Goal: Task Accomplishment & Management: Complete application form

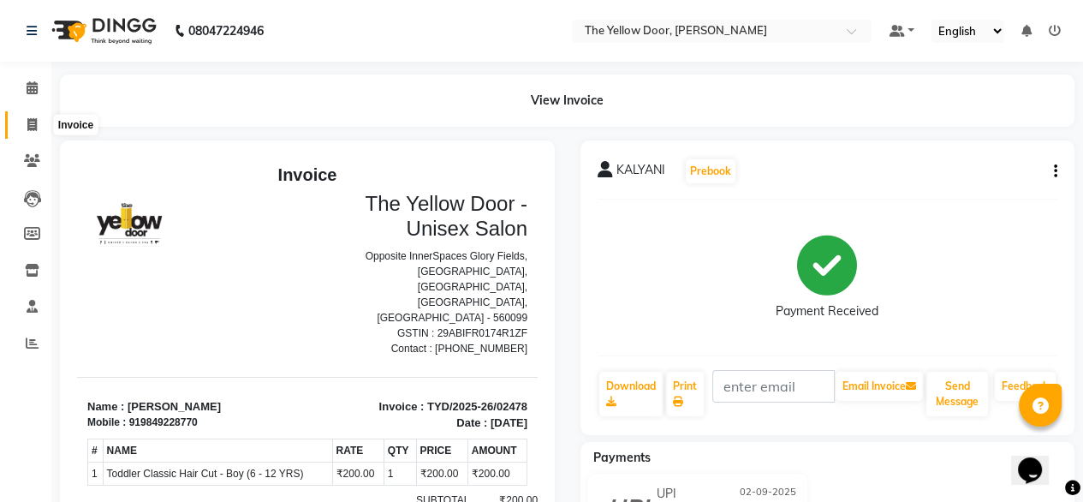
click at [33, 123] on icon at bounding box center [31, 124] width 9 height 13
select select "service"
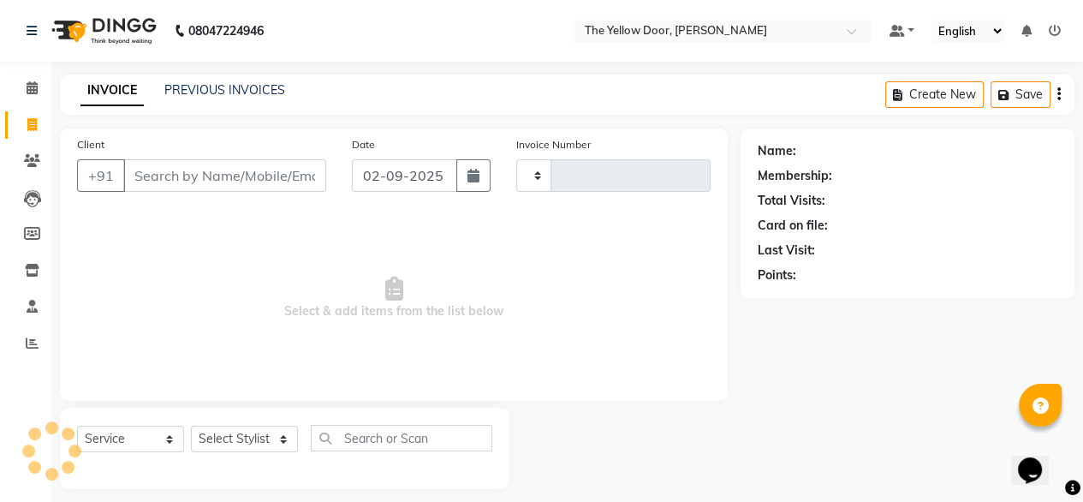
scroll to position [14, 0]
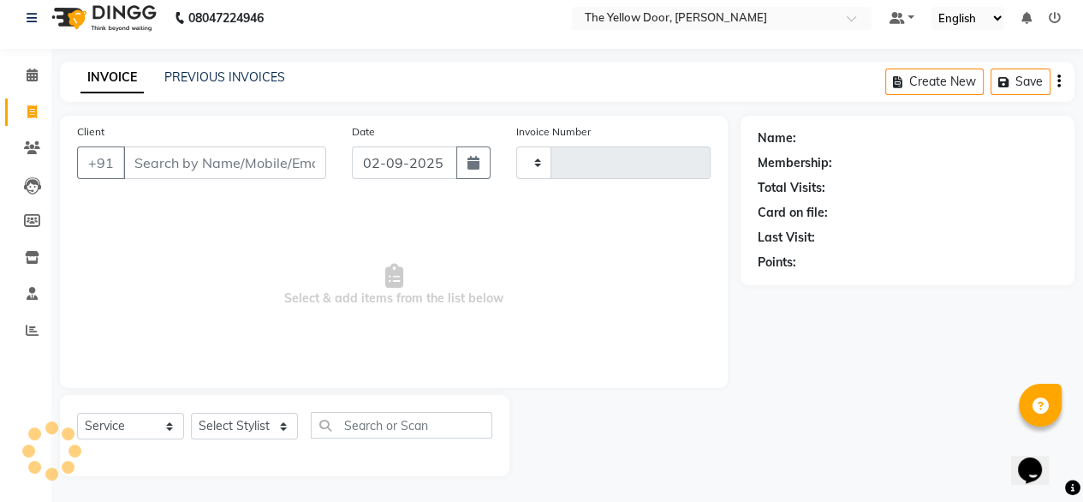
type input "02479"
select select "5650"
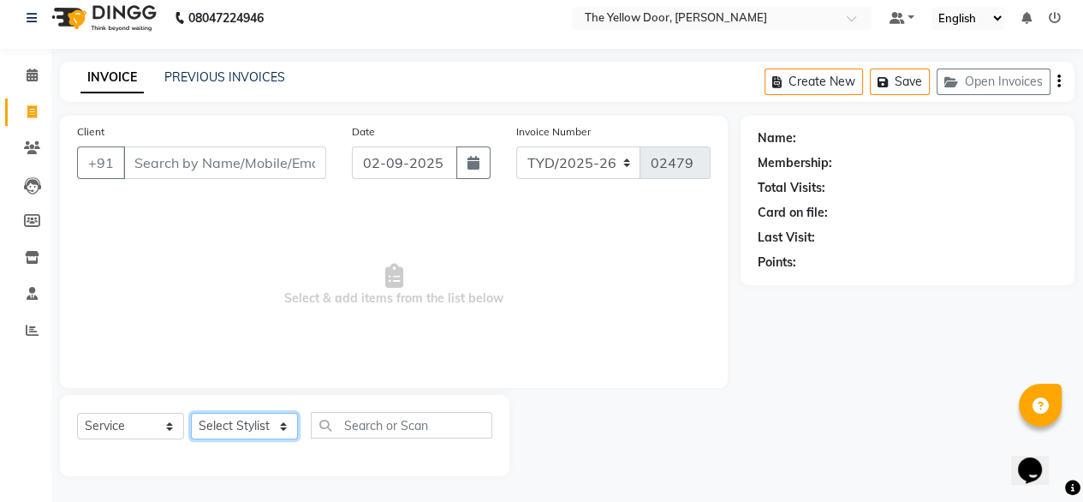
click at [245, 420] on select "Select Stylist [PERSON_NAME] [PERSON_NAME] [PERSON_NAME] Housekeeping Manager […" at bounding box center [244, 426] width 107 height 27
select select "51707"
click at [191, 413] on select "Select Stylist [PERSON_NAME] [PERSON_NAME] [PERSON_NAME] Housekeeping Manager […" at bounding box center [244, 426] width 107 height 27
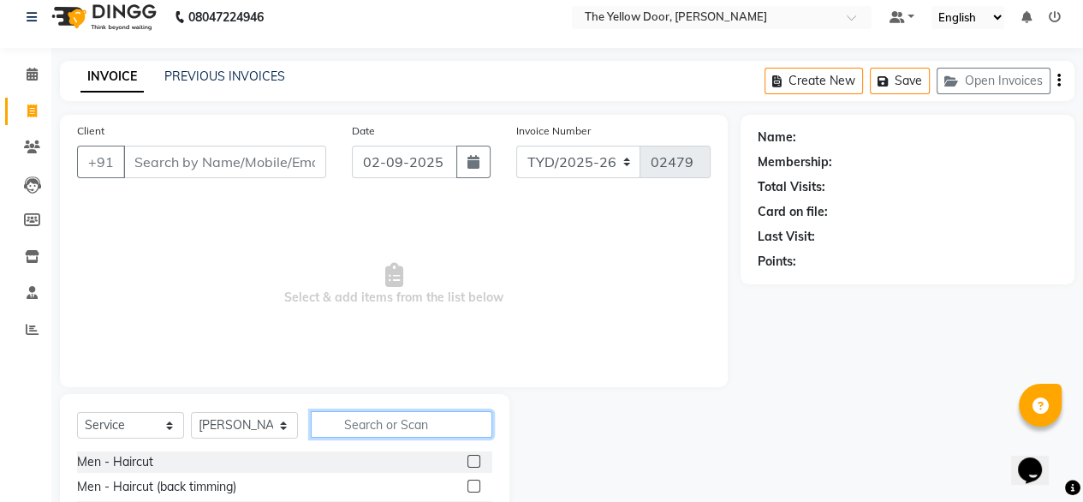
click at [421, 427] on input "text" at bounding box center [402, 424] width 182 height 27
type input "eye"
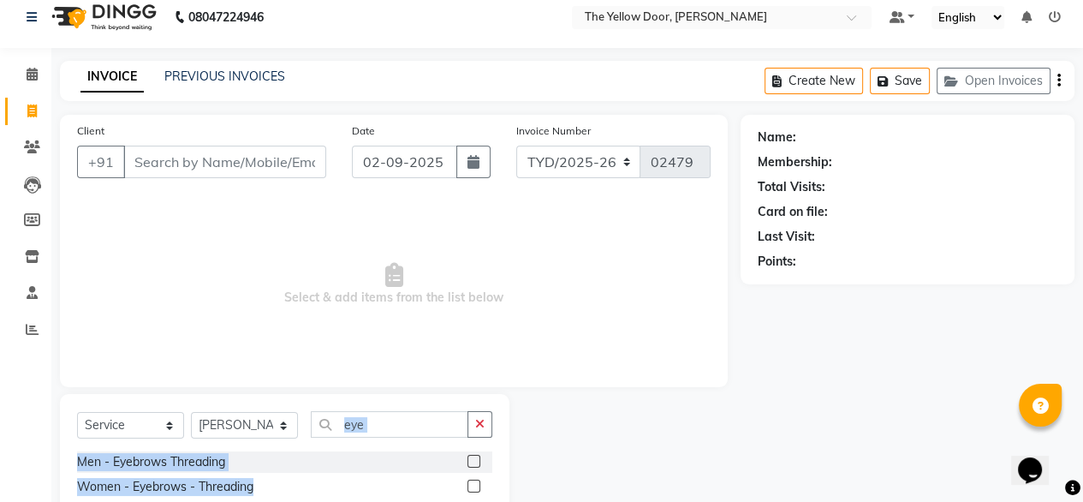
drag, startPoint x: 471, startPoint y: 487, endPoint x: 396, endPoint y: 425, distance: 97.9
click at [396, 425] on div "Select Service Product Membership Package Voucher Prepaid Gift Card Select Styl…" at bounding box center [284, 459] width 449 height 131
click at [473, 481] on label at bounding box center [473, 485] width 13 height 13
click at [473, 481] on input "checkbox" at bounding box center [472, 486] width 11 height 11
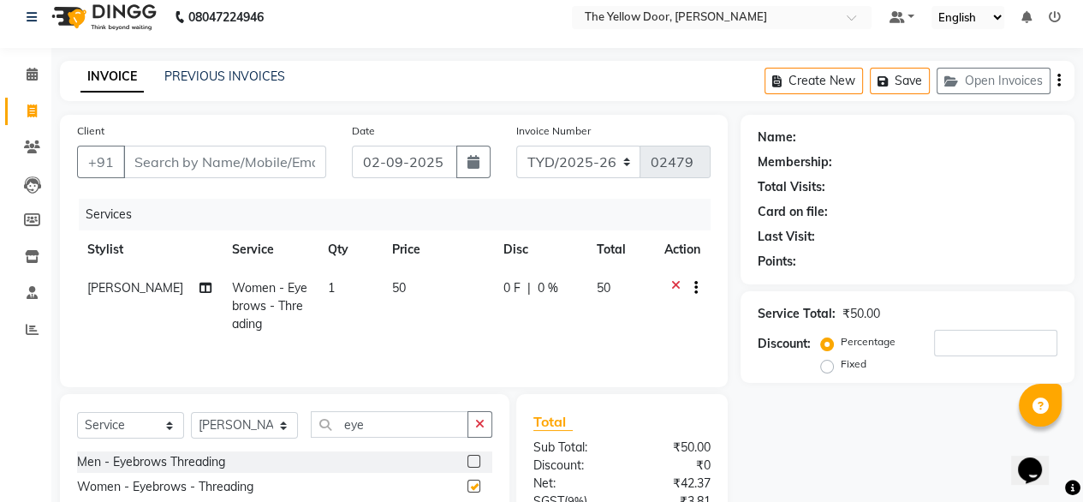
checkbox input "false"
click at [373, 422] on input "eye" at bounding box center [390, 424] width 158 height 27
type input "e"
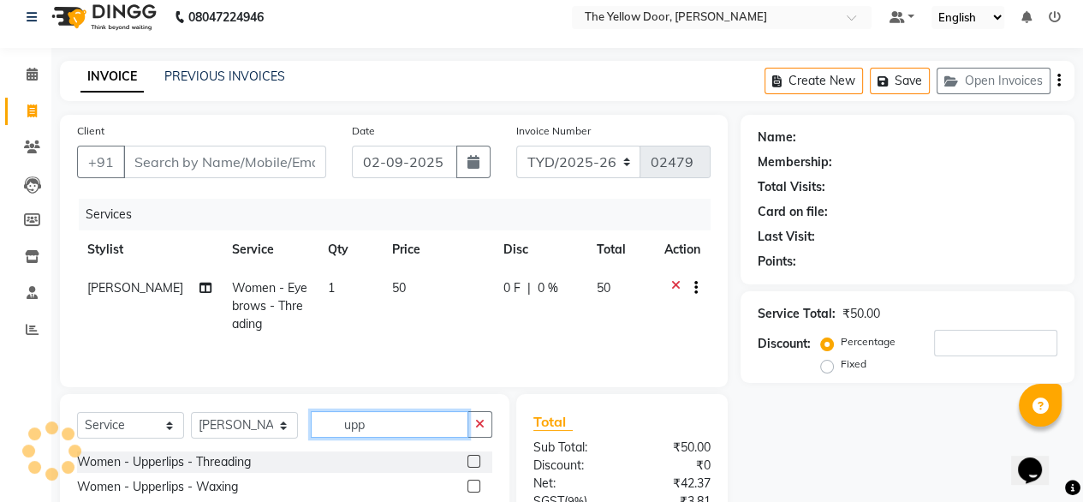
type input "upp"
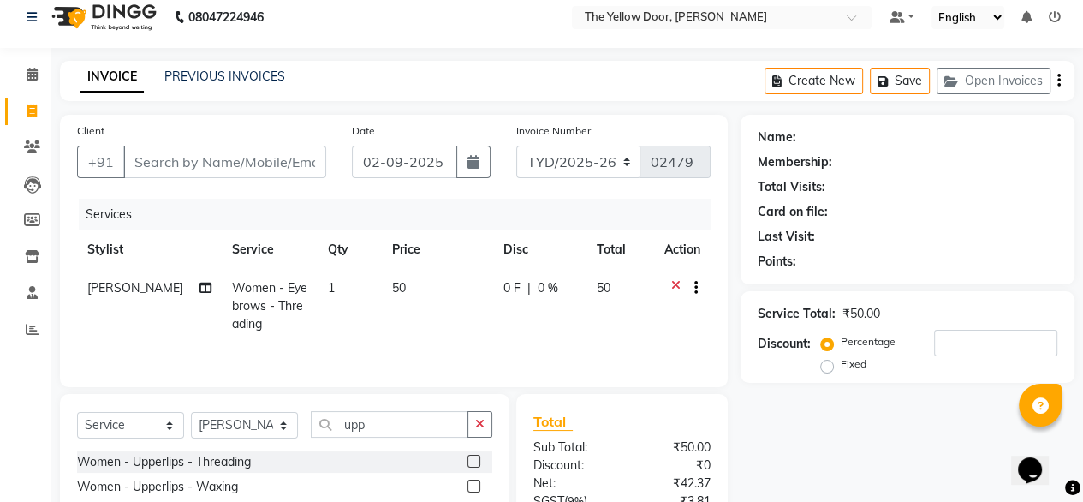
click at [467, 485] on label at bounding box center [473, 485] width 13 height 13
click at [467, 485] on input "checkbox" at bounding box center [472, 486] width 11 height 11
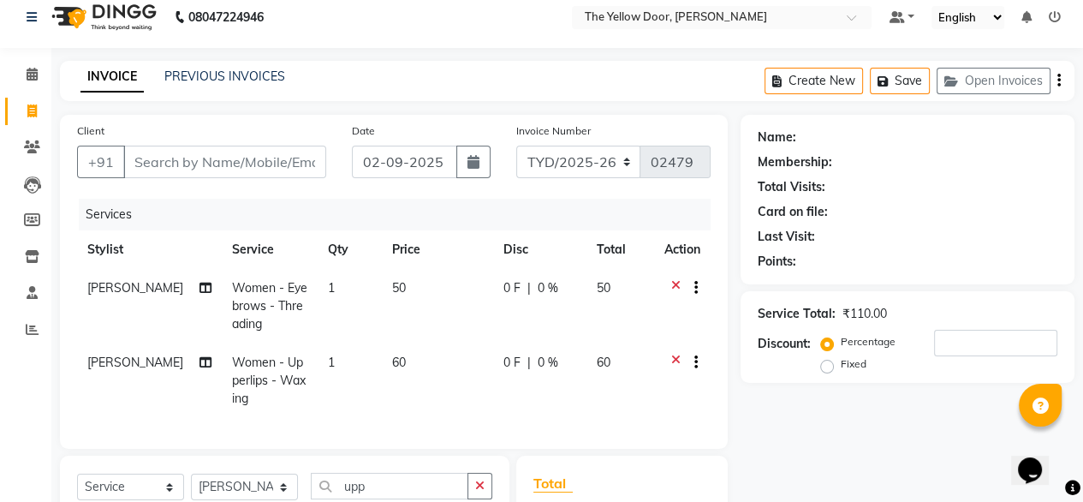
checkbox input "false"
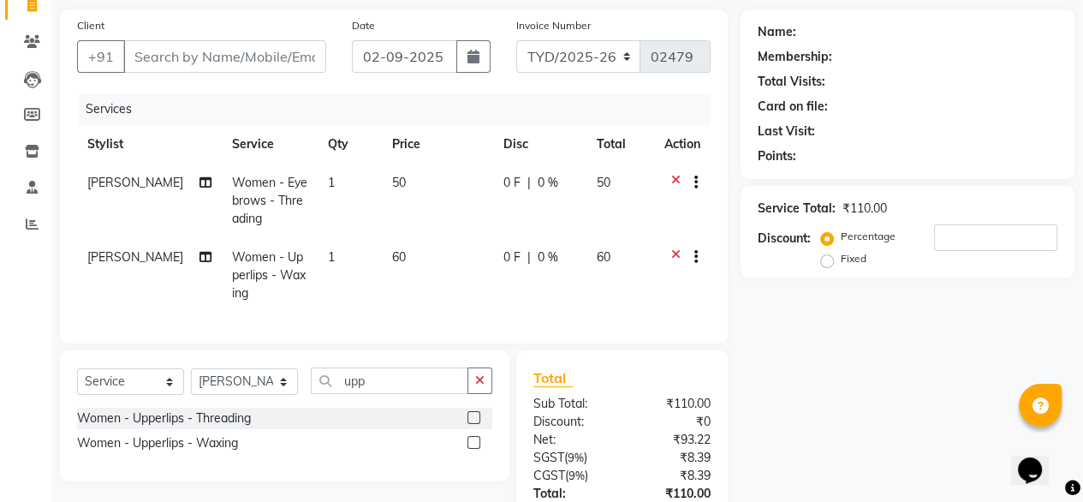
scroll to position [259, 0]
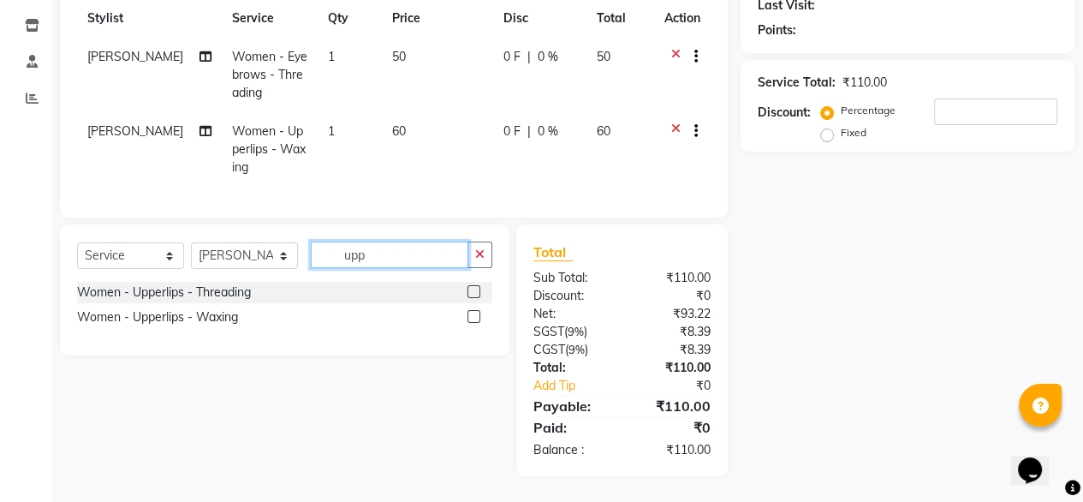
click at [371, 258] on input "upp" at bounding box center [390, 254] width 158 height 27
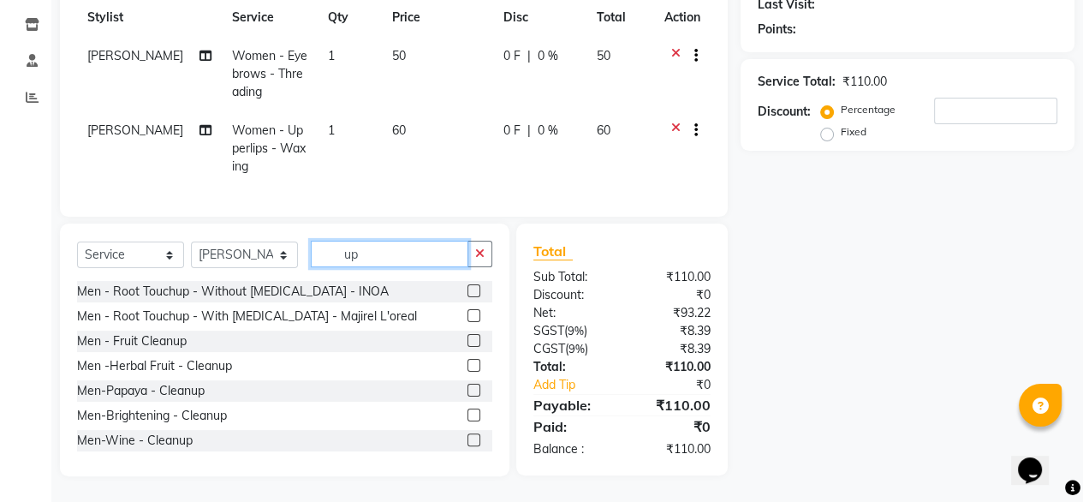
type input "u"
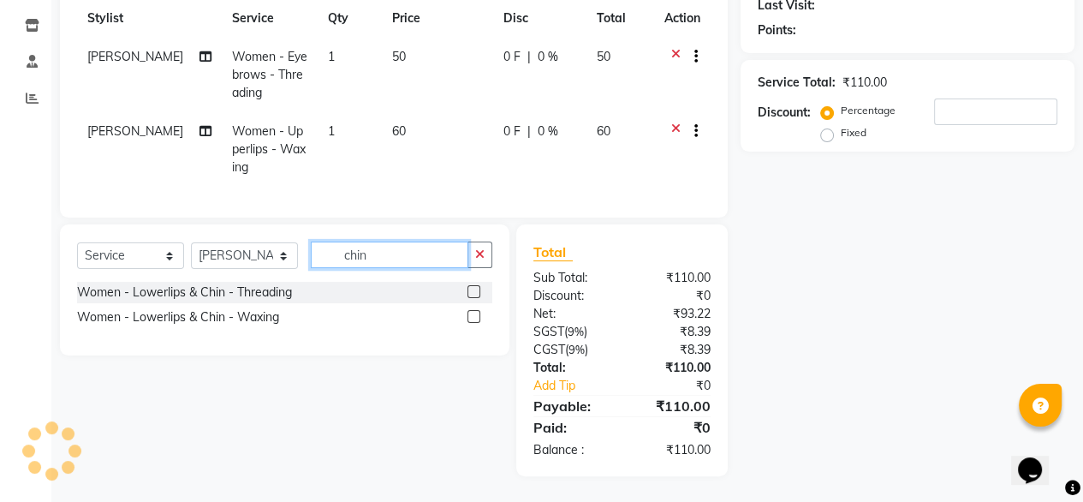
type input "chin"
click at [473, 318] on label at bounding box center [473, 316] width 13 height 13
click at [473, 318] on input "checkbox" at bounding box center [472, 317] width 11 height 11
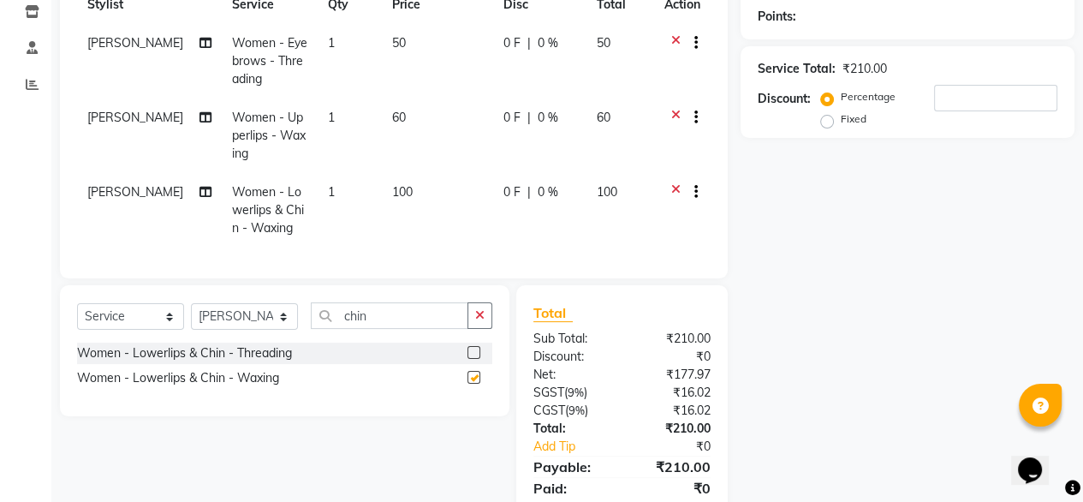
checkbox input "false"
click at [390, 329] on input "chin" at bounding box center [390, 315] width 158 height 27
type input "c"
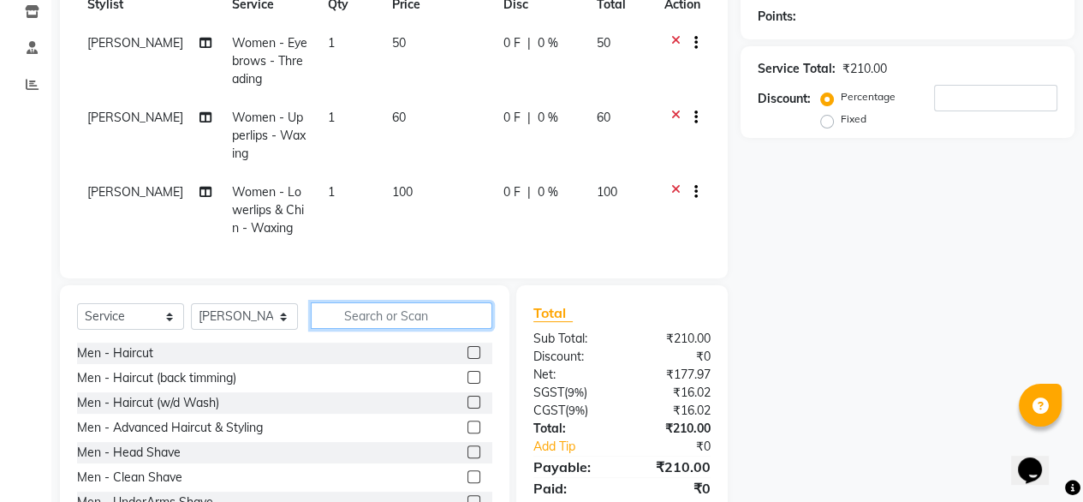
click at [366, 329] on input "text" at bounding box center [402, 315] width 182 height 27
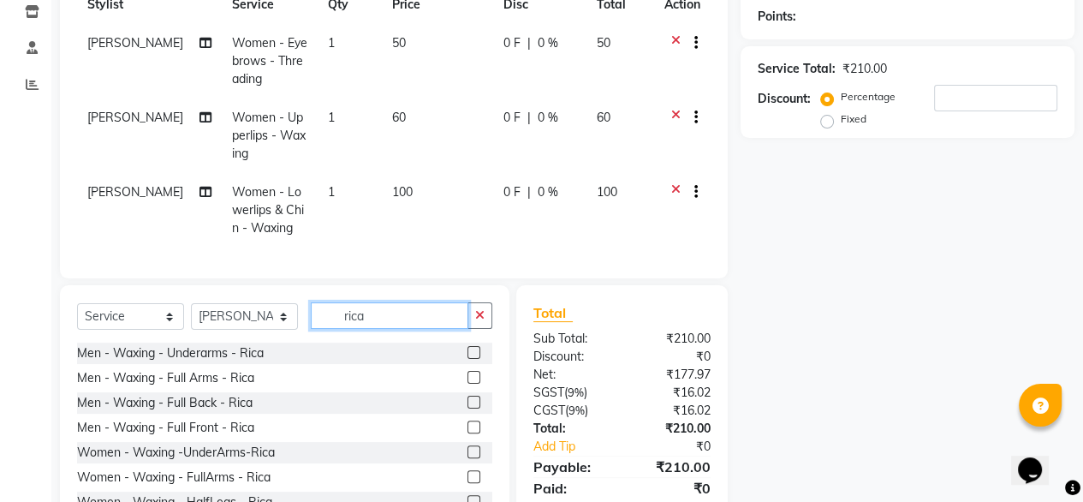
scroll to position [86, 0]
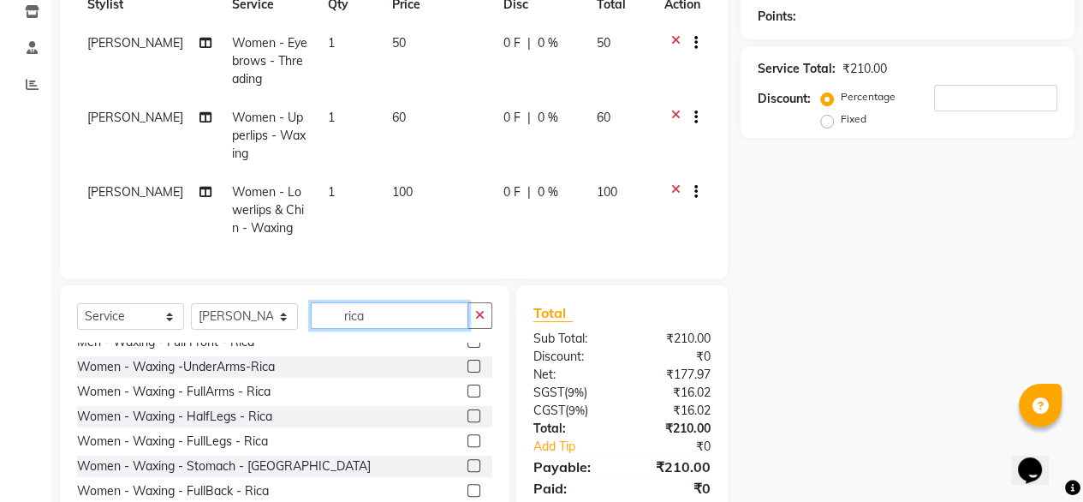
type input "rica"
click at [467, 397] on label at bounding box center [473, 390] width 13 height 13
click at [467, 397] on input "checkbox" at bounding box center [472, 391] width 11 height 11
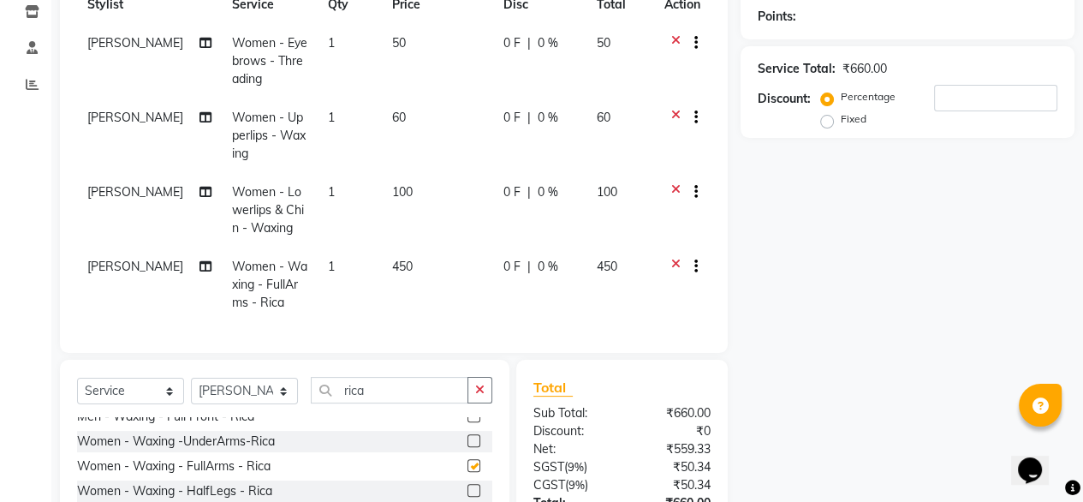
checkbox input "false"
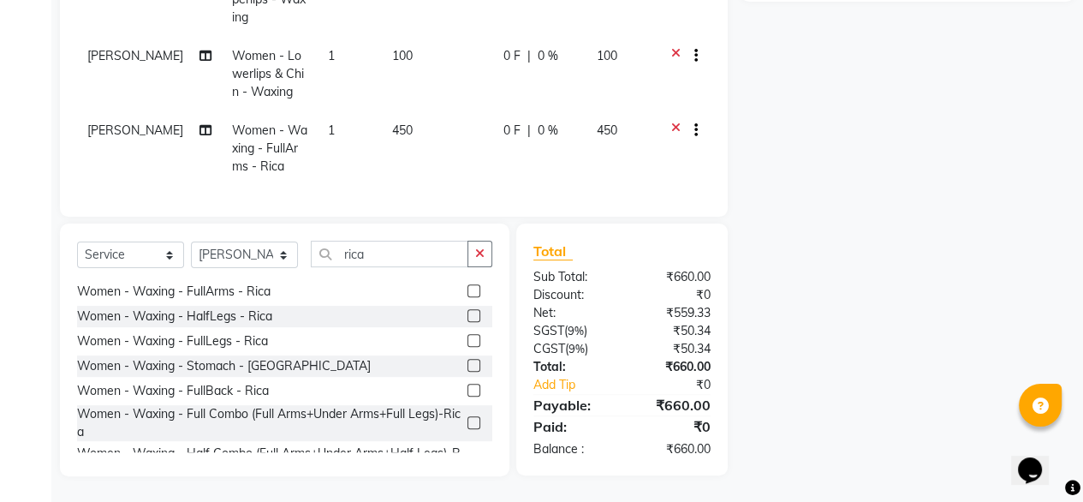
scroll to position [95, 0]
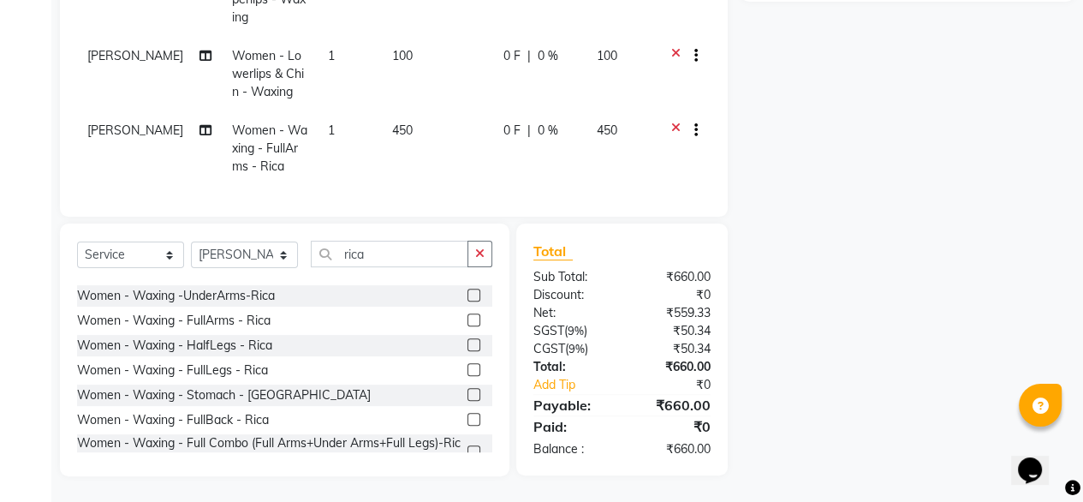
click at [467, 368] on label at bounding box center [473, 369] width 13 height 13
click at [467, 368] on input "checkbox" at bounding box center [472, 370] width 11 height 11
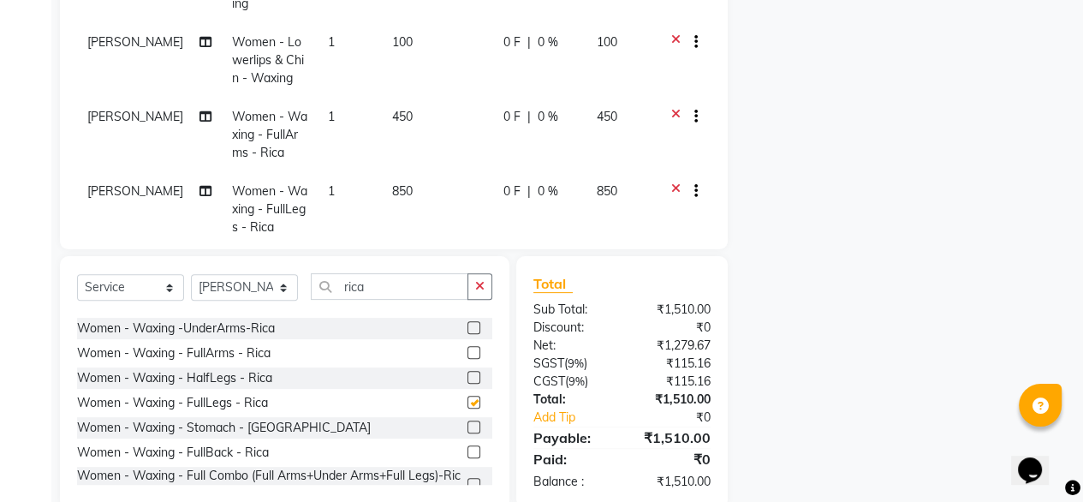
checkbox input "false"
click at [384, 285] on input "rica" at bounding box center [390, 286] width 158 height 27
type input "r"
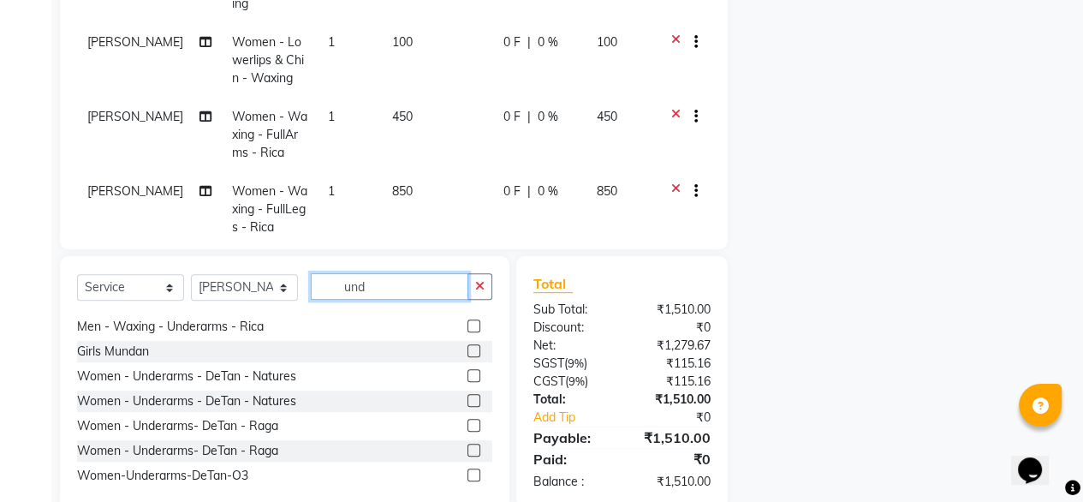
scroll to position [257, 0]
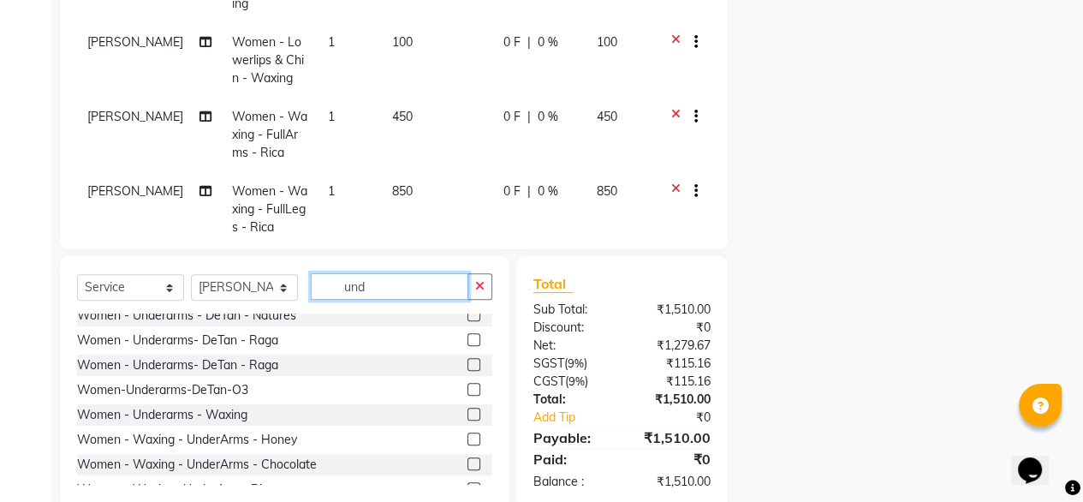
type input "und"
click at [467, 415] on label at bounding box center [473, 414] width 13 height 13
click at [467, 415] on input "checkbox" at bounding box center [472, 414] width 11 height 11
checkbox input "false"
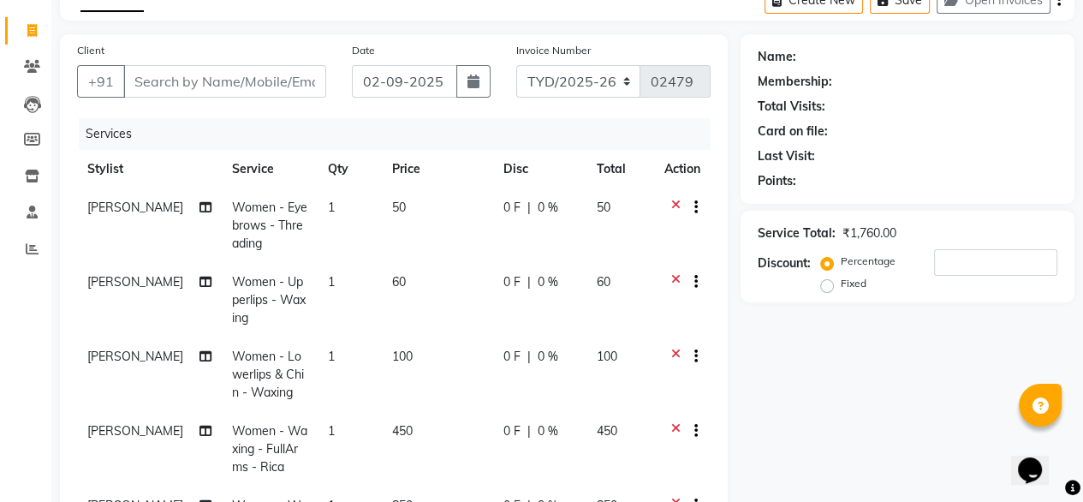
scroll to position [66, 0]
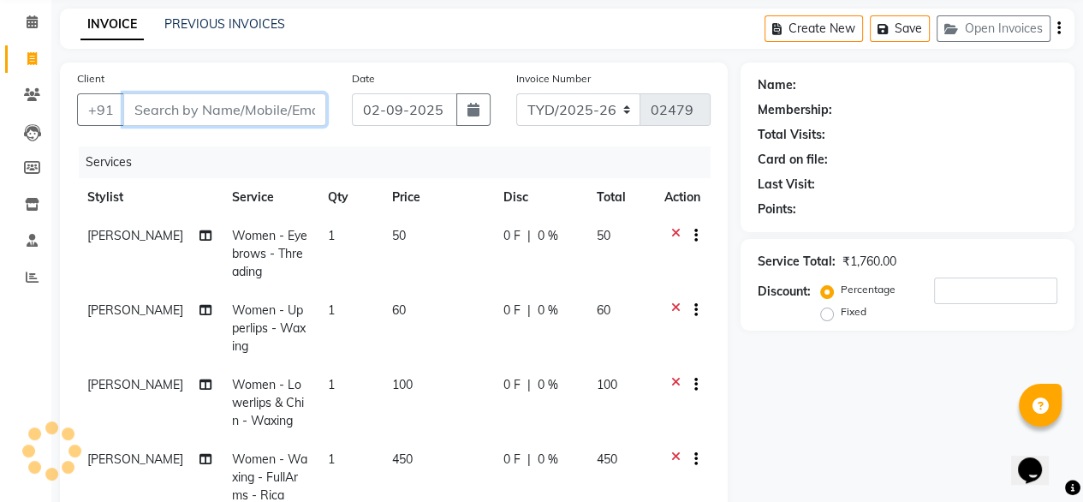
click at [217, 103] on input "Client" at bounding box center [224, 109] width 203 height 33
type input "9"
type input "0"
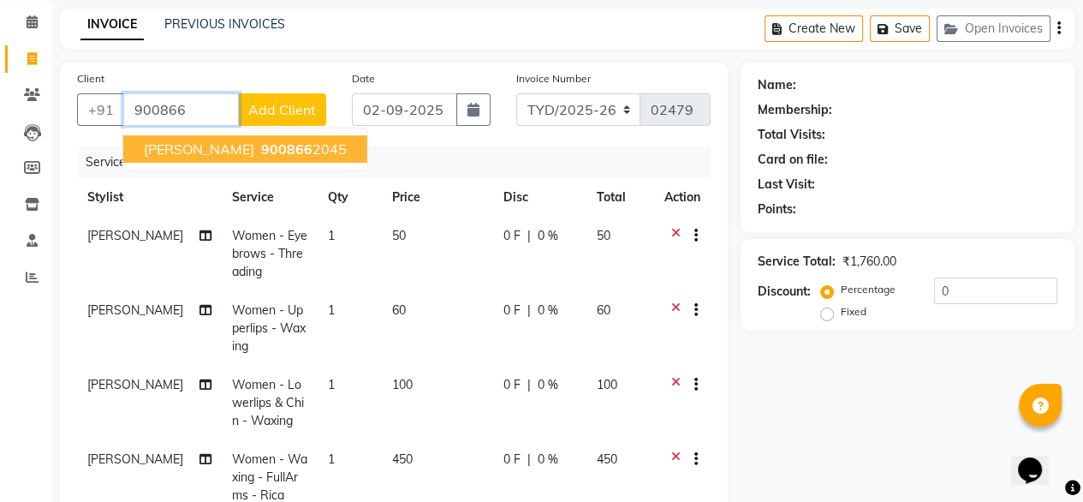
click at [258, 146] on ngb-highlight "900866 2045" at bounding box center [302, 148] width 89 height 17
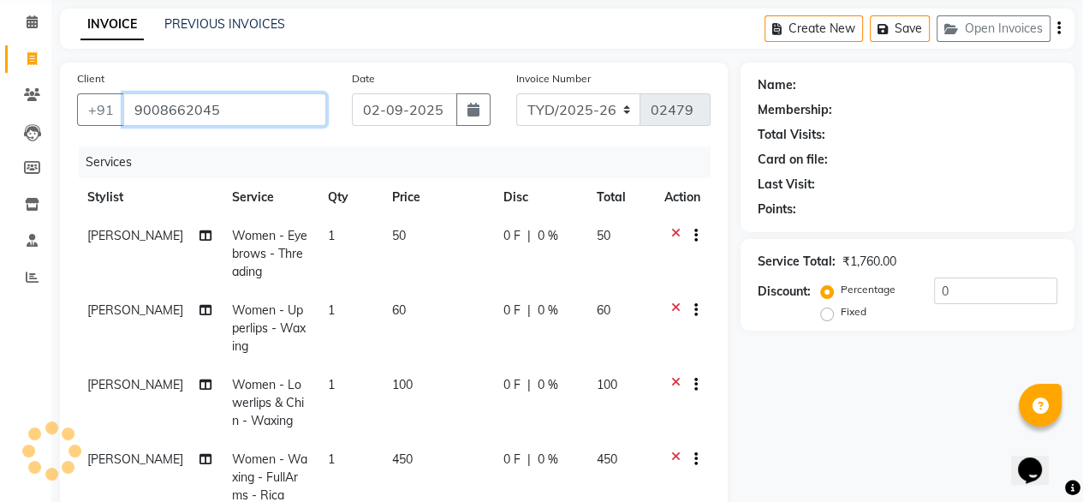
type input "9008662045"
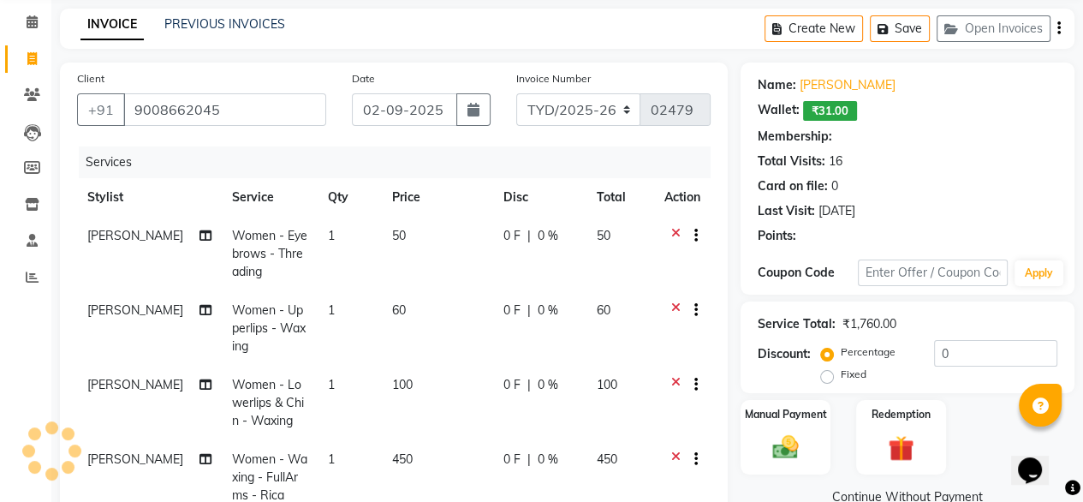
select select "1: Object"
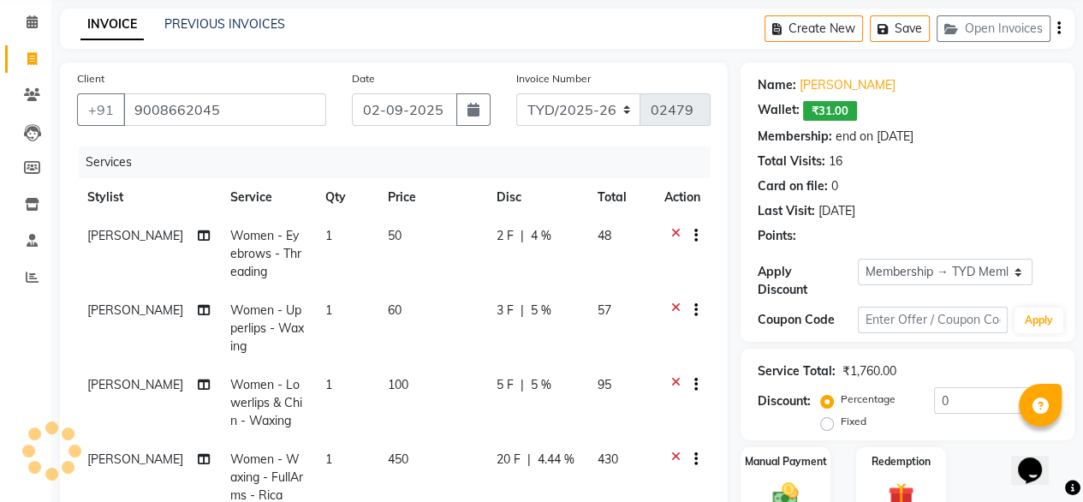
radio input "false"
radio input "true"
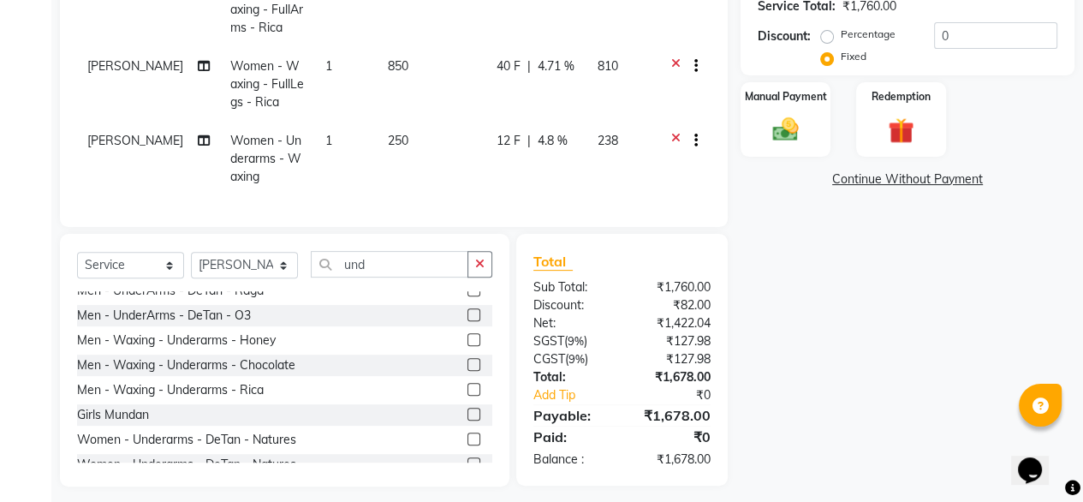
scroll to position [442, 0]
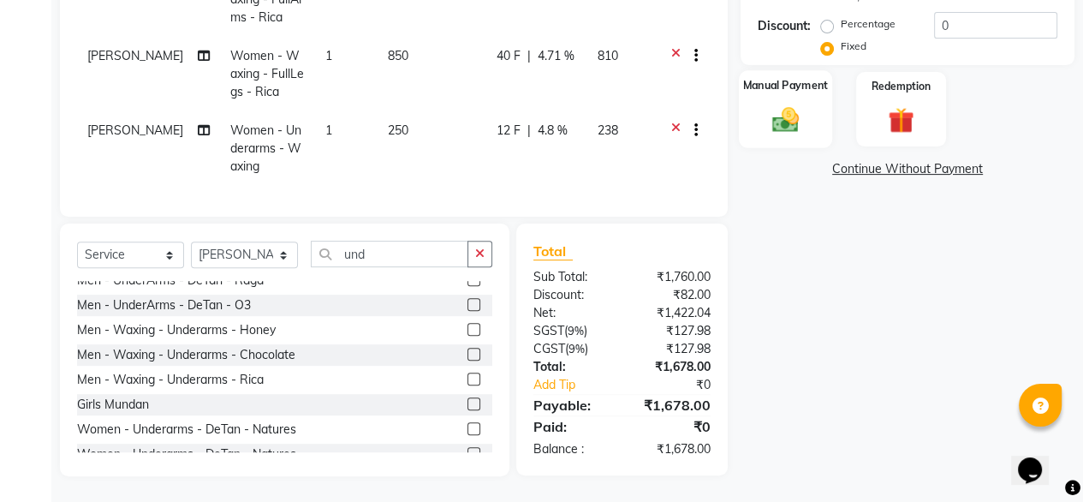
click at [769, 108] on img at bounding box center [786, 119] width 44 height 31
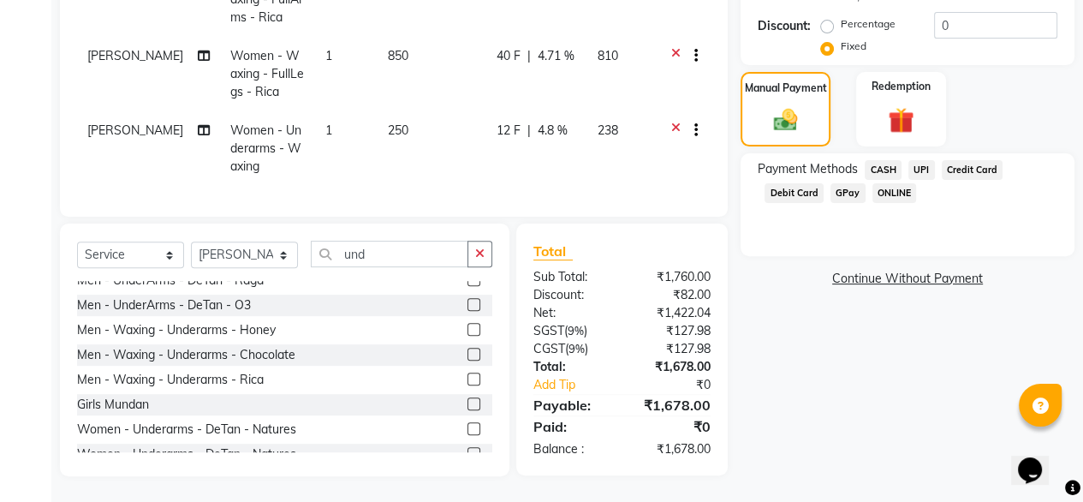
click at [926, 160] on span "UPI" at bounding box center [921, 170] width 27 height 20
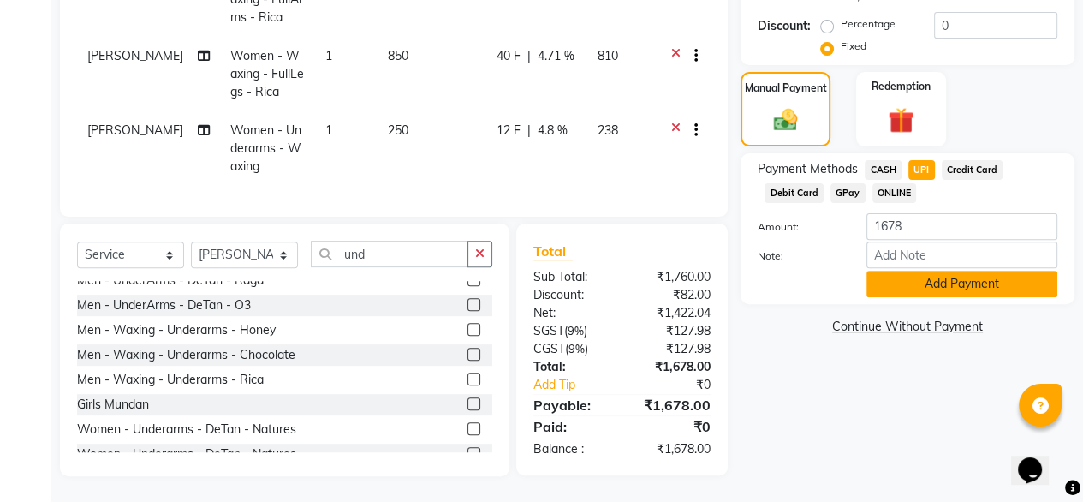
click at [994, 277] on button "Add Payment" at bounding box center [961, 284] width 191 height 27
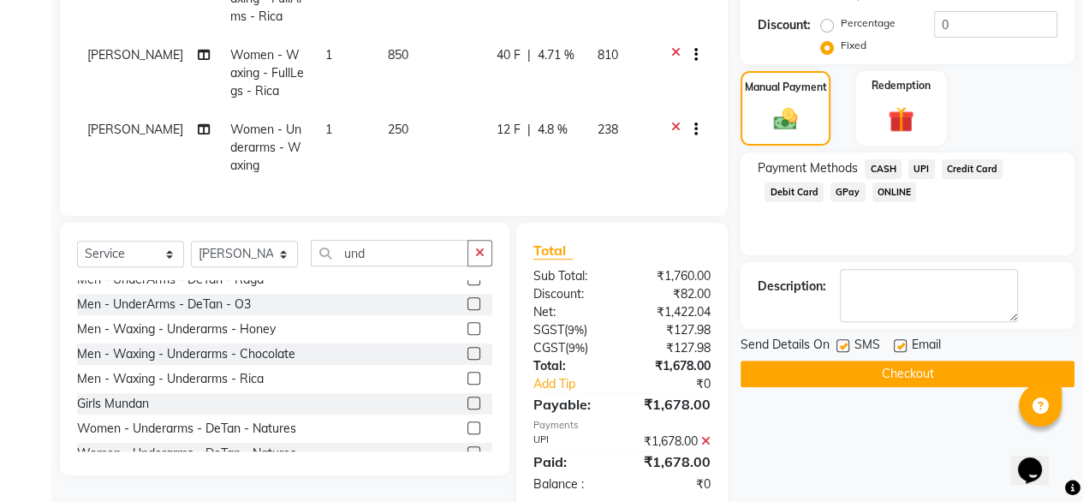
click at [894, 360] on button "Checkout" at bounding box center [908, 373] width 334 height 27
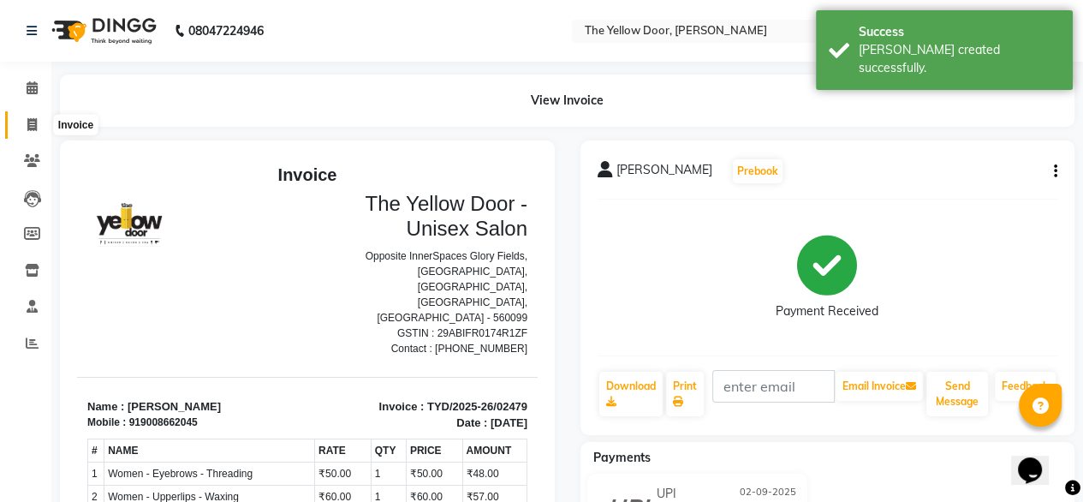
click at [31, 124] on icon at bounding box center [31, 124] width 9 height 13
select select "service"
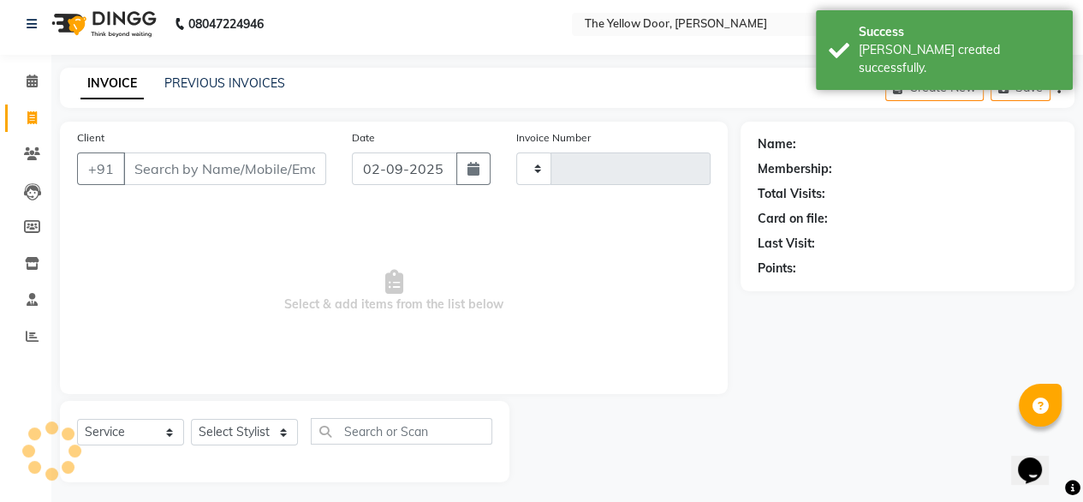
type input "02480"
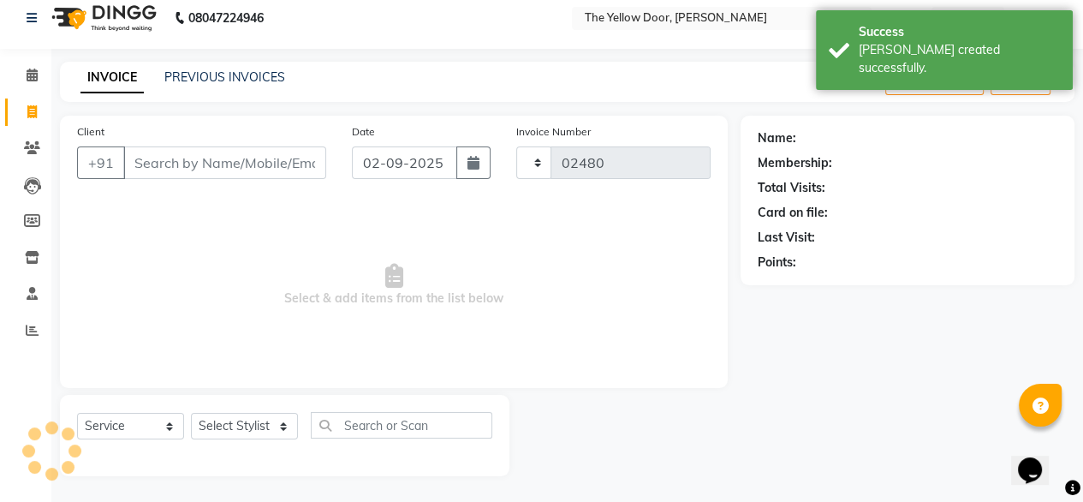
select select "5650"
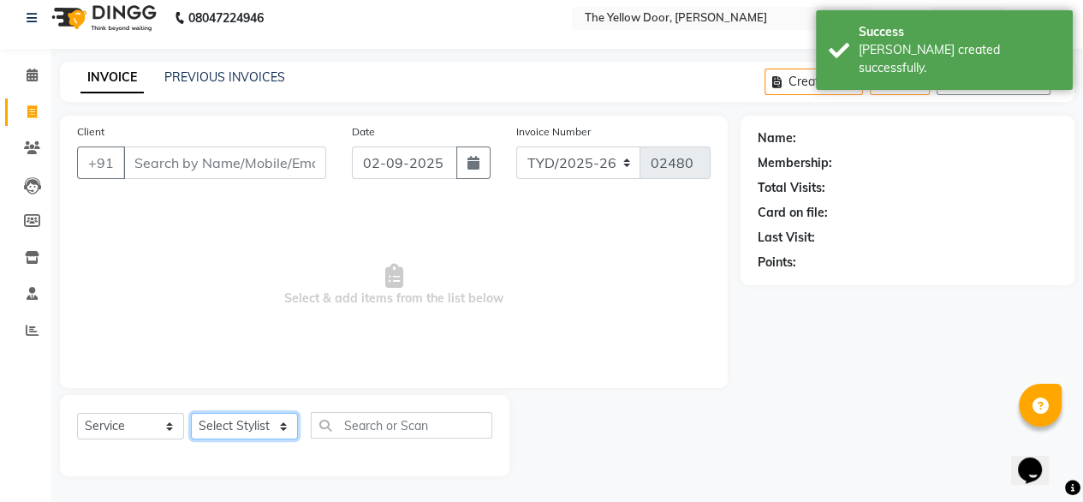
drag, startPoint x: 201, startPoint y: 425, endPoint x: 224, endPoint y: 376, distance: 54.0
click at [224, 376] on div "Client +91 Date [DATE] Invoice Number TYD/2025-26 V/[PHONE_NUMBER] Select & add…" at bounding box center [393, 296] width 693 height 360
select select "36569"
click at [191, 413] on select "Select Stylist [PERSON_NAME] [PERSON_NAME] [PERSON_NAME] Housekeeping Manager […" at bounding box center [244, 426] width 107 height 27
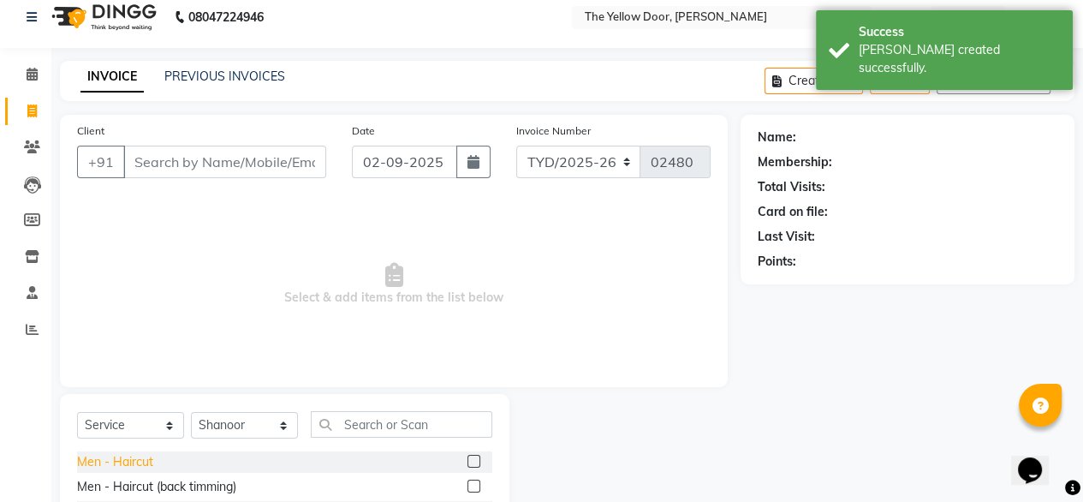
click at [116, 456] on div "Men - Haircut" at bounding box center [115, 462] width 76 height 18
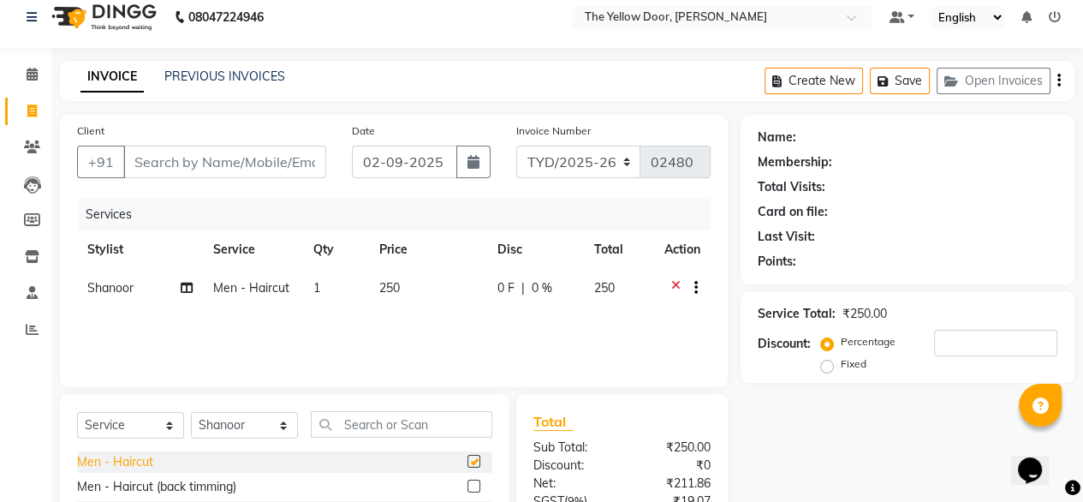
checkbox input "false"
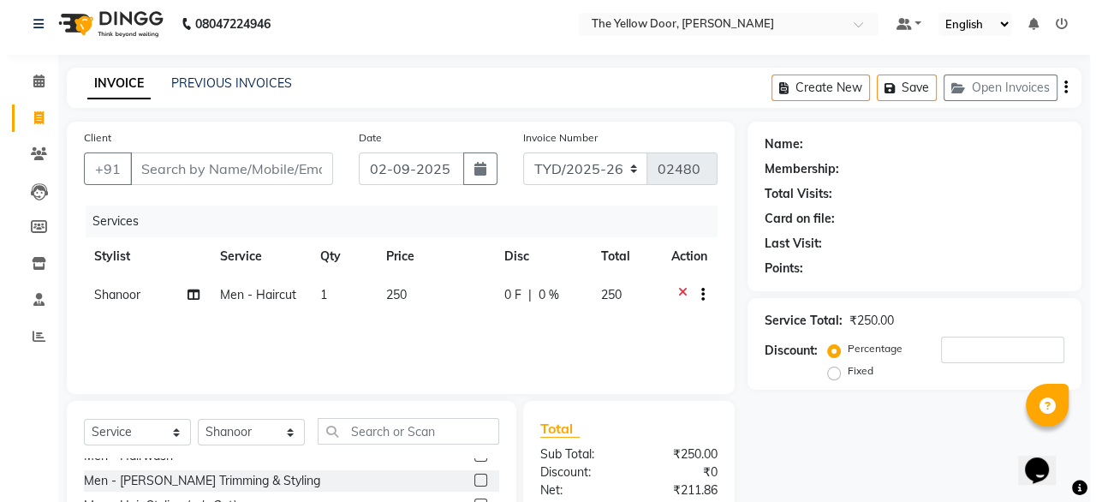
scroll to position [7, 0]
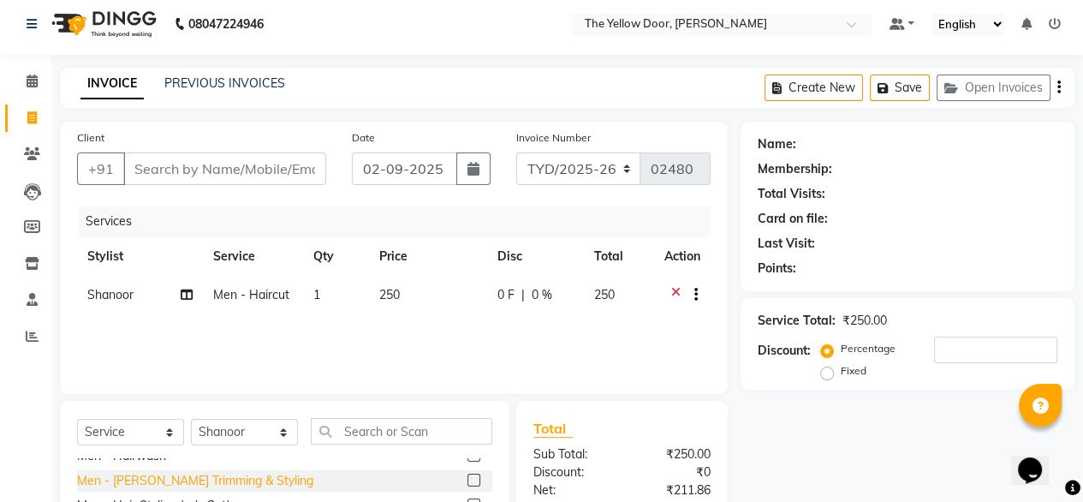
click at [134, 481] on div "Men - [PERSON_NAME] Trimming & Styling" at bounding box center [195, 481] width 236 height 18
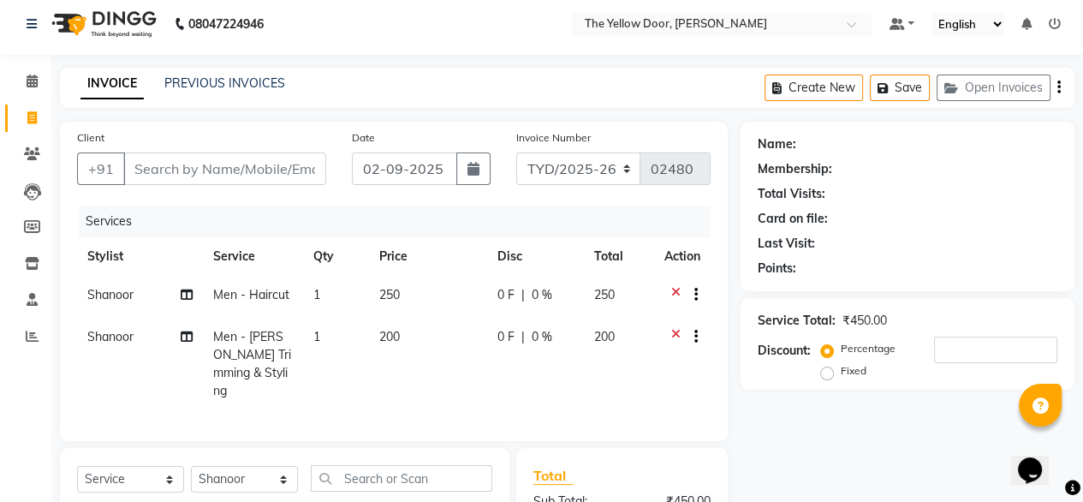
checkbox input "false"
click at [257, 178] on input "Client" at bounding box center [224, 168] width 203 height 33
type input "9"
type input "0"
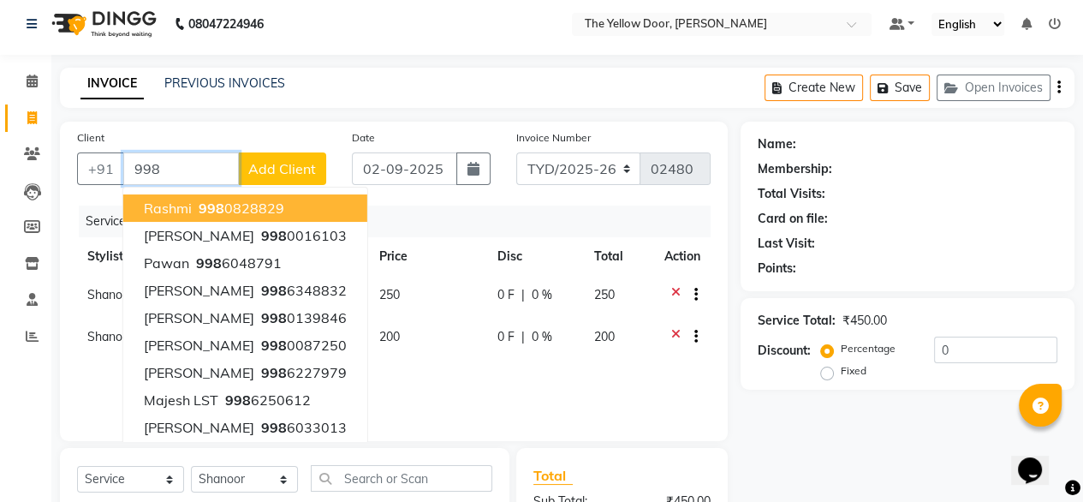
type input "998"
click at [257, 178] on button "Add Client" at bounding box center [282, 168] width 88 height 33
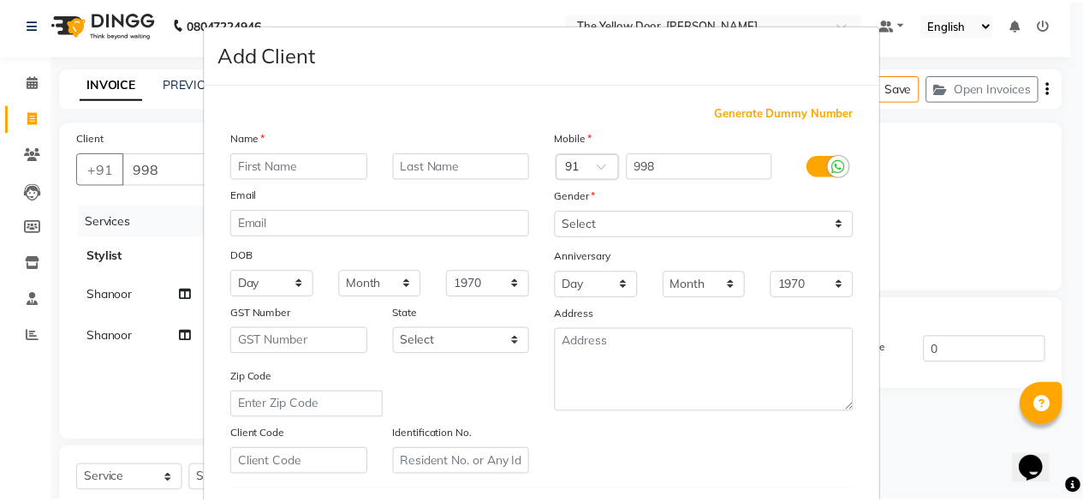
scroll to position [297, 0]
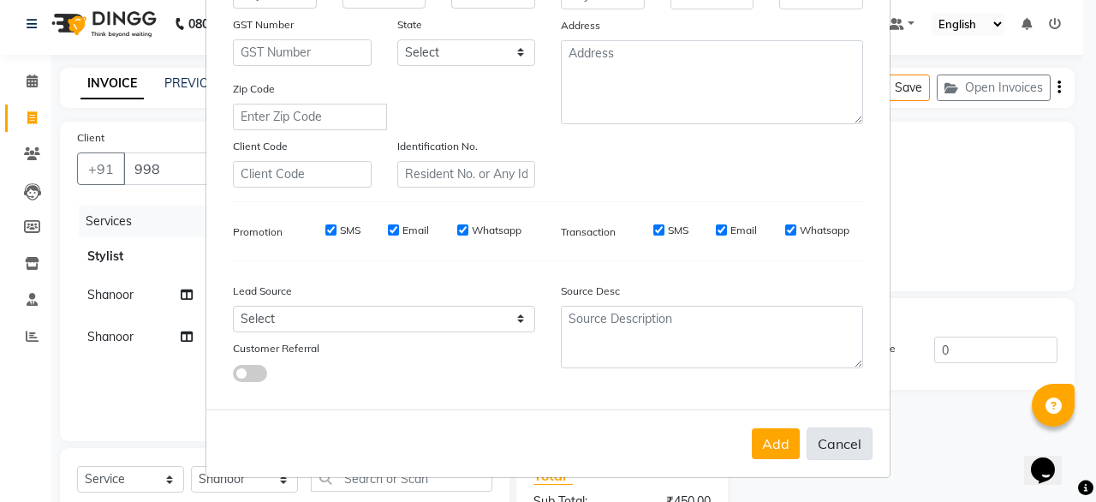
click at [818, 439] on button "Cancel" at bounding box center [840, 443] width 66 height 33
select select
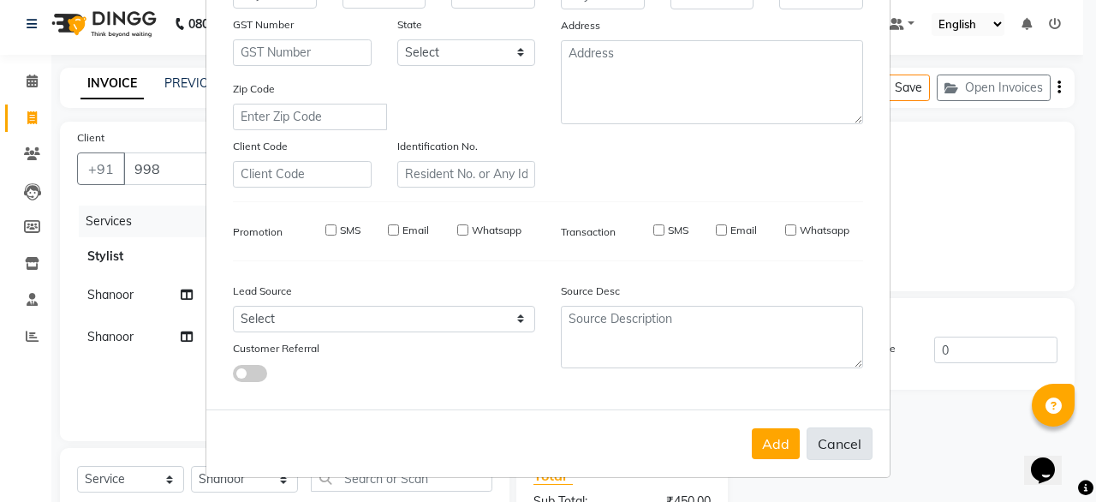
select select
checkbox input "false"
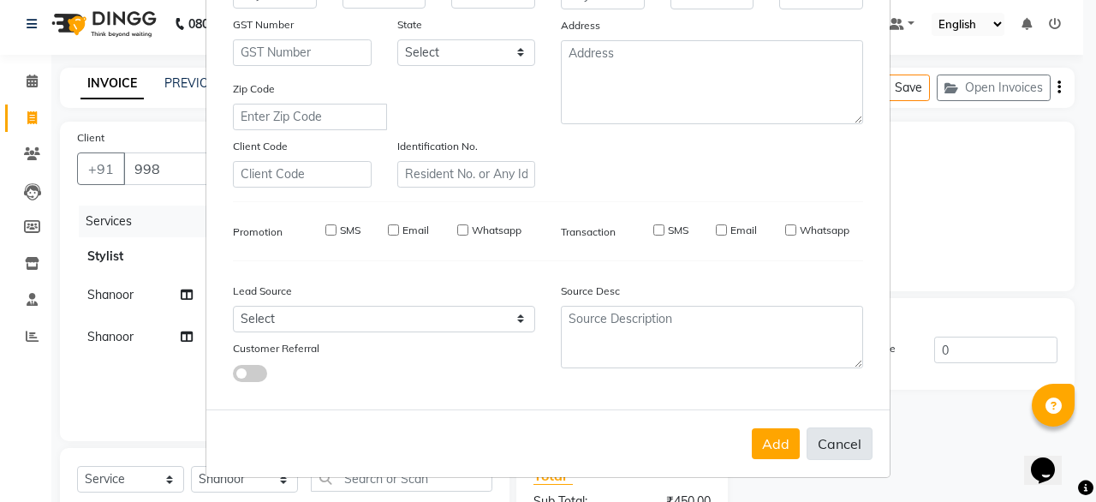
checkbox input "false"
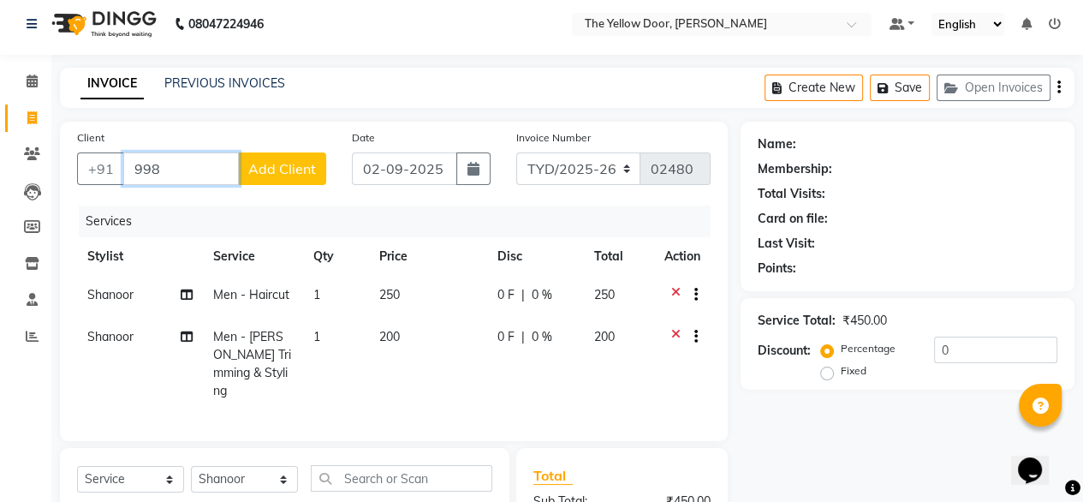
click at [188, 179] on input "998" at bounding box center [181, 168] width 116 height 33
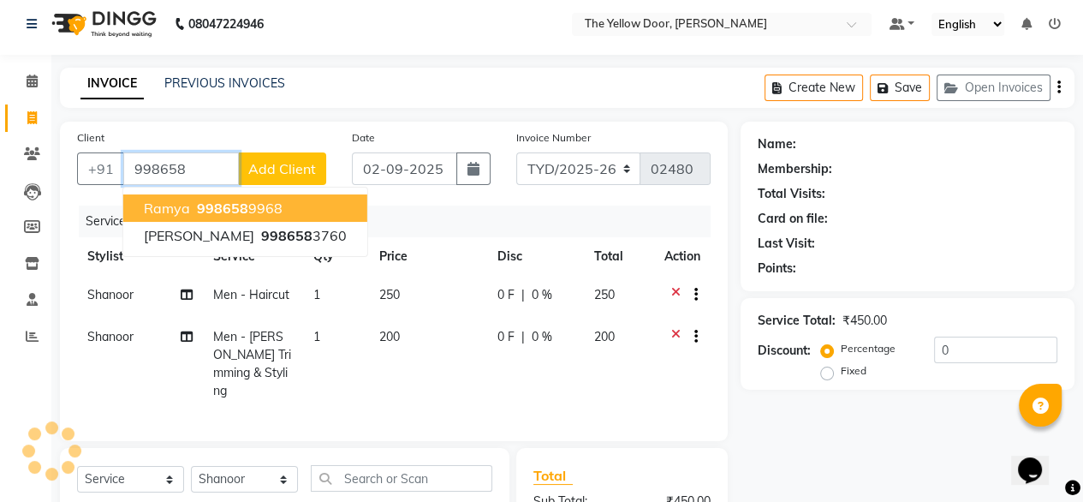
click at [175, 202] on span "Ramya" at bounding box center [167, 207] width 46 height 17
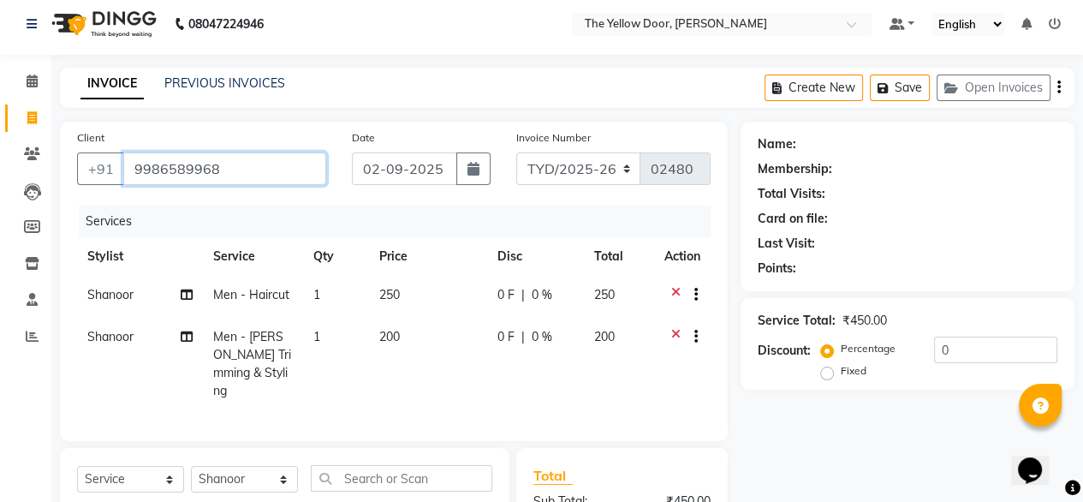
type input "9986589968"
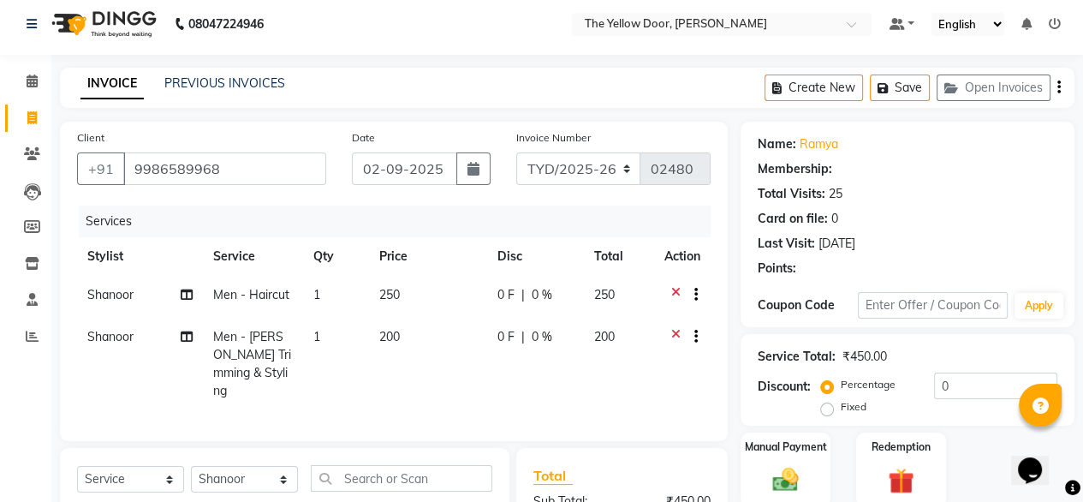
select select "1: Object"
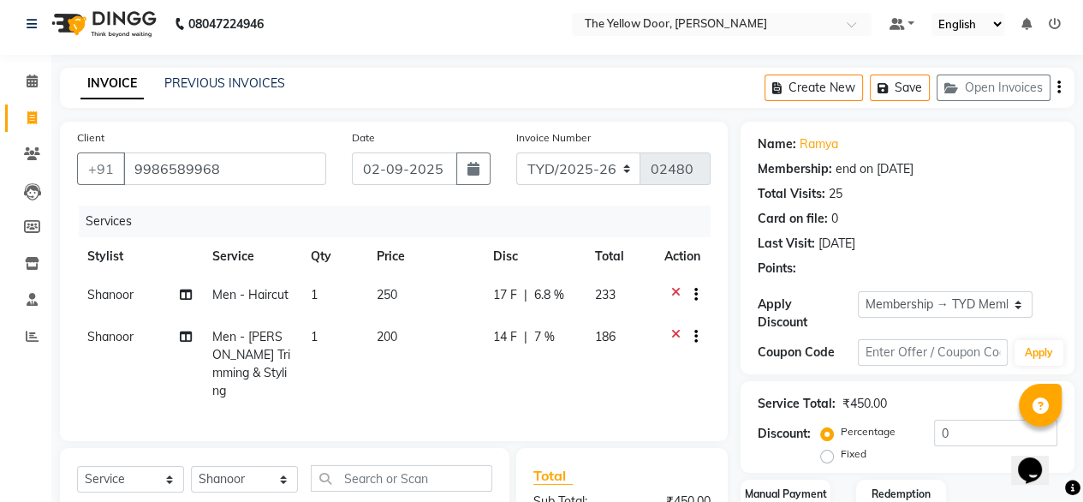
radio input "false"
radio input "true"
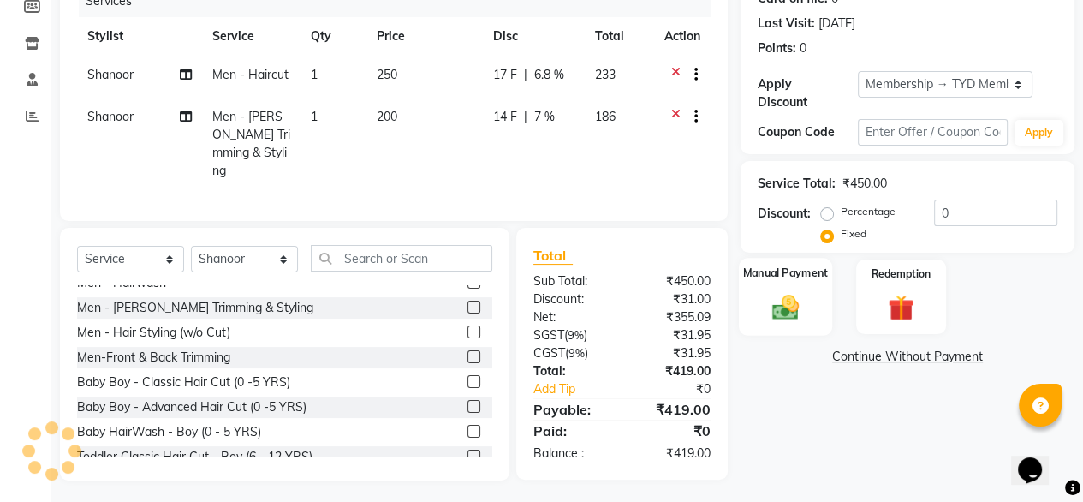
click at [781, 307] on img at bounding box center [786, 306] width 44 height 31
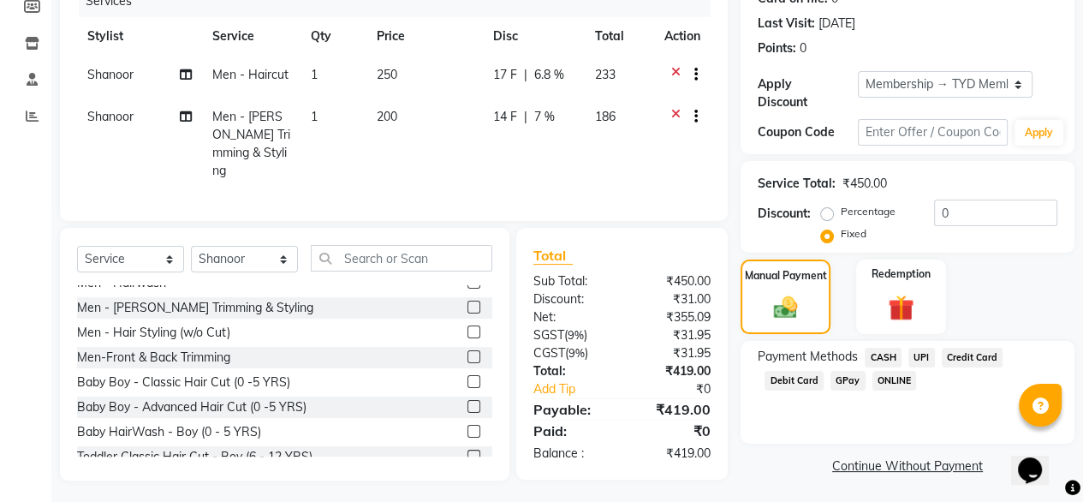
click at [914, 348] on span "UPI" at bounding box center [921, 358] width 27 height 20
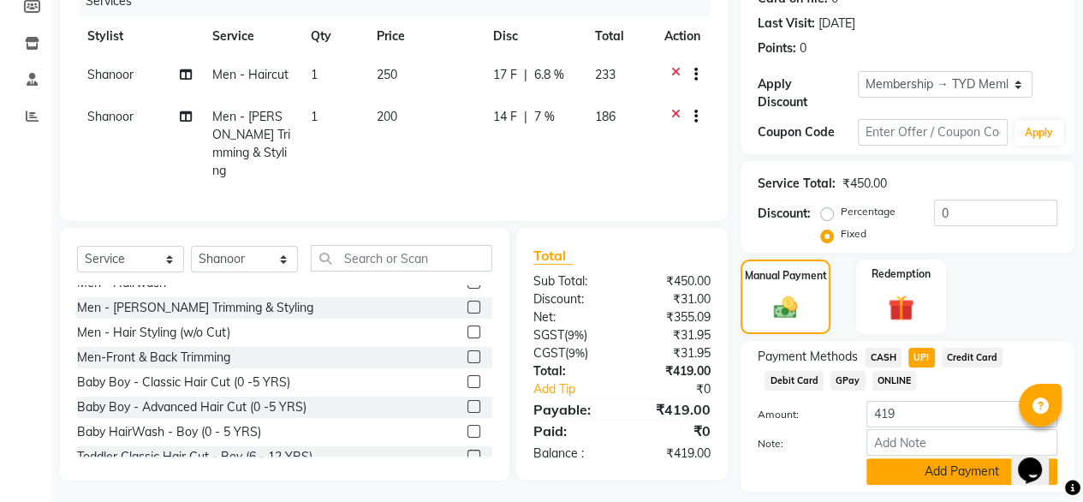
click at [887, 460] on button "Add Payment" at bounding box center [961, 471] width 191 height 27
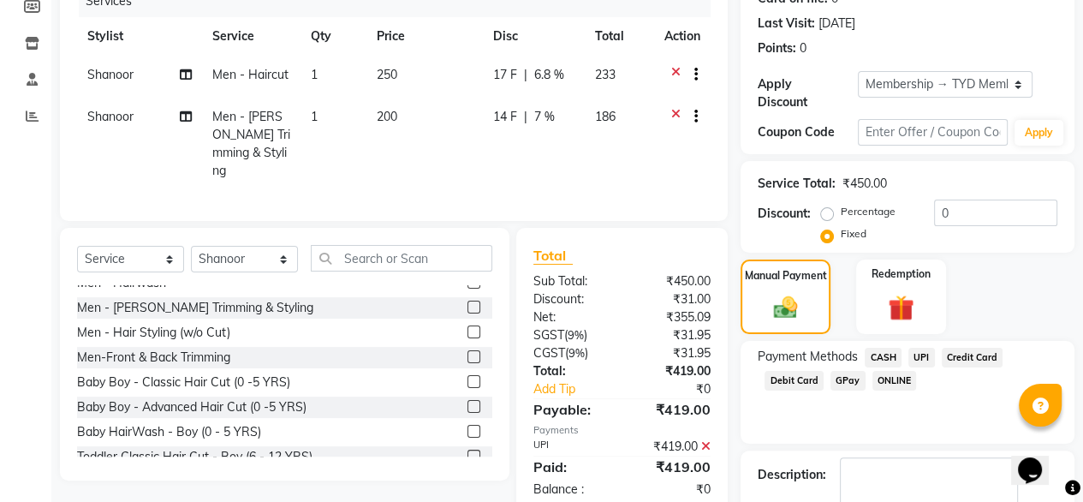
scroll to position [312, 0]
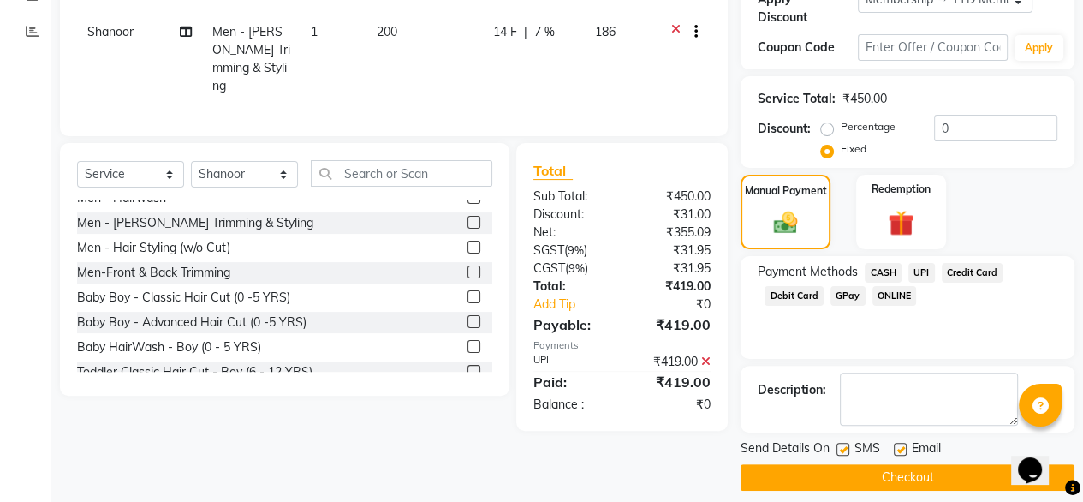
click at [869, 466] on button "Checkout" at bounding box center [908, 477] width 334 height 27
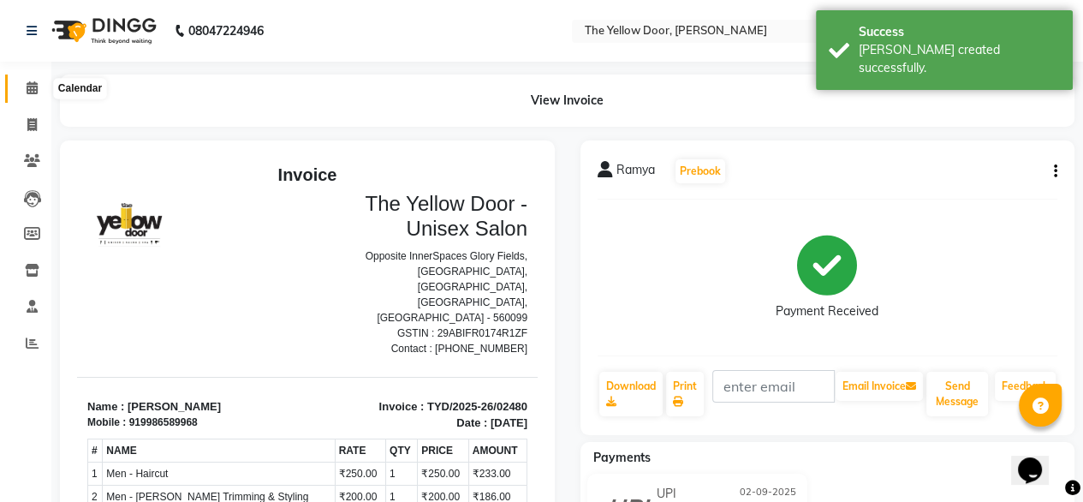
click at [17, 90] on span at bounding box center [32, 89] width 30 height 20
